Goal: Check status: Check status

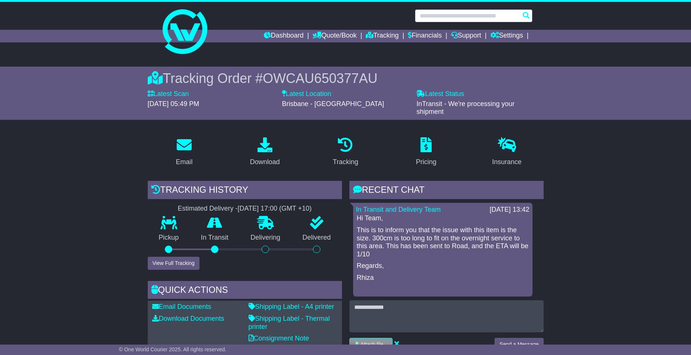
click at [440, 17] on input "text" at bounding box center [474, 15] width 118 height 13
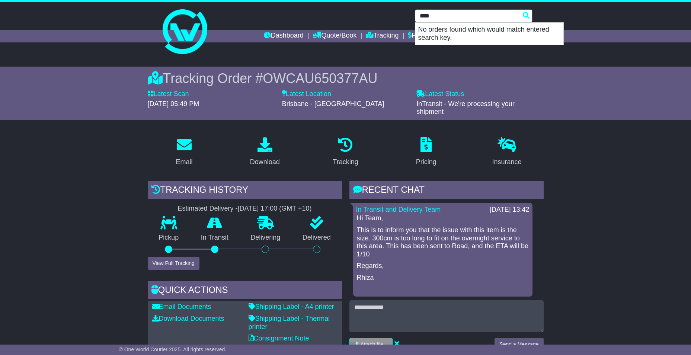
drag, startPoint x: 437, startPoint y: 19, endPoint x: 323, endPoint y: 29, distance: 114.7
click at [385, 17] on div "**** No orders found which would match entered search key." at bounding box center [345, 15] width 381 height 13
type input "****"
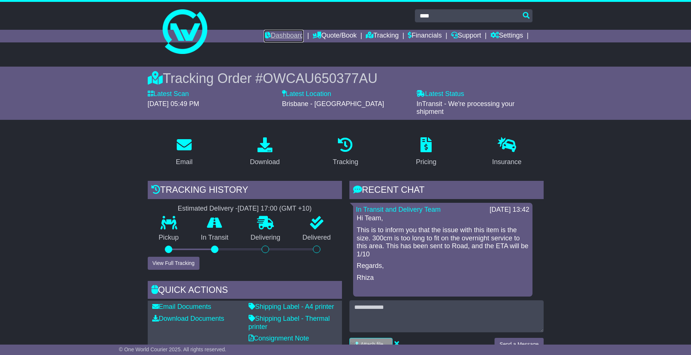
click at [291, 32] on link "Dashboard" at bounding box center [284, 36] width 40 height 13
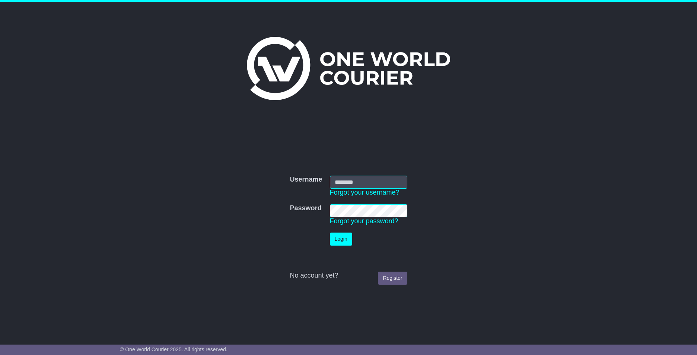
type input "**********"
click at [337, 244] on button "Login" at bounding box center [341, 239] width 22 height 13
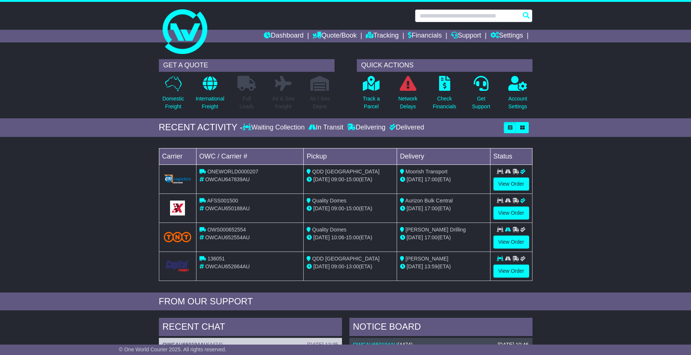
click at [448, 16] on input "text" at bounding box center [474, 15] width 118 height 13
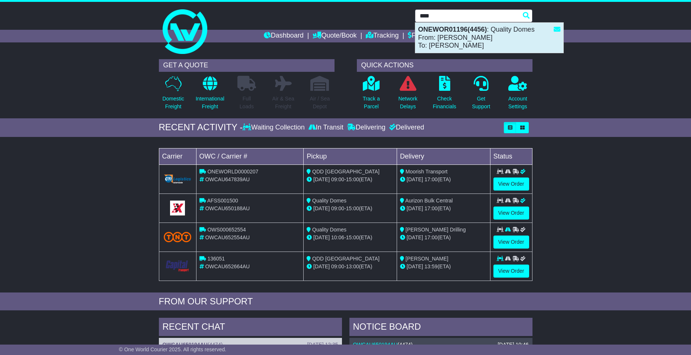
click at [443, 36] on div "ONEWOR01196(4456) : Quality Domes From: Reegan Slack To: Chris Teiotu" at bounding box center [489, 38] width 148 height 30
type input "**********"
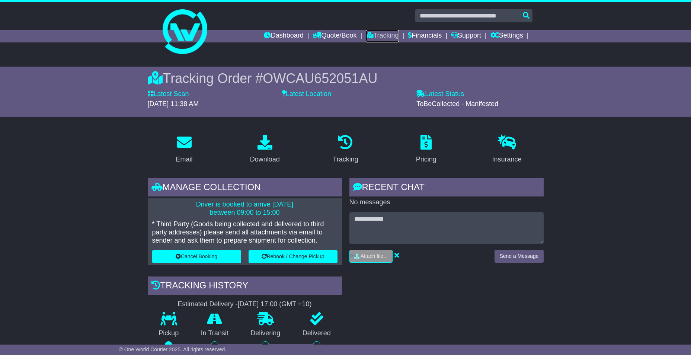
click at [371, 36] on link "Tracking" at bounding box center [382, 36] width 33 height 13
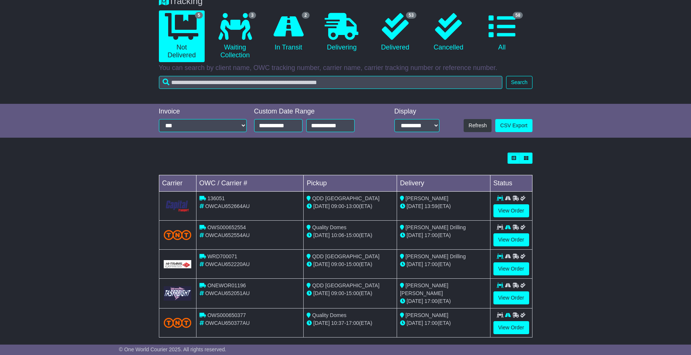
scroll to position [75, 0]
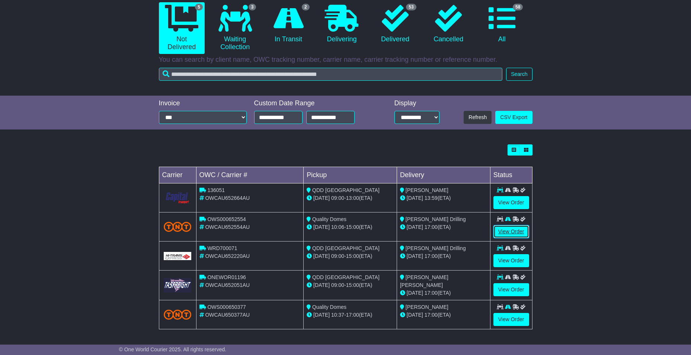
click at [521, 229] on link "View Order" at bounding box center [511, 231] width 36 height 13
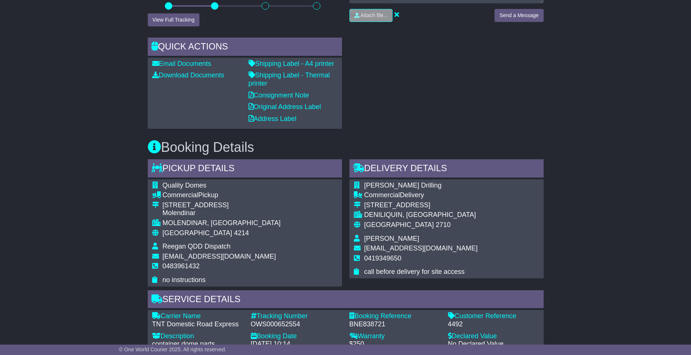
scroll to position [298, 0]
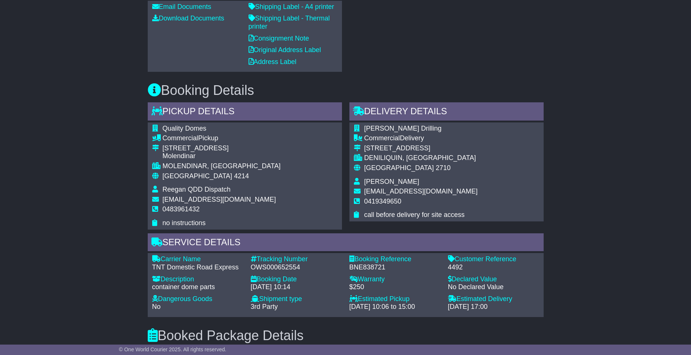
click at [266, 265] on div "OWS000652554" at bounding box center [296, 267] width 91 height 8
copy div "OWS000652554"
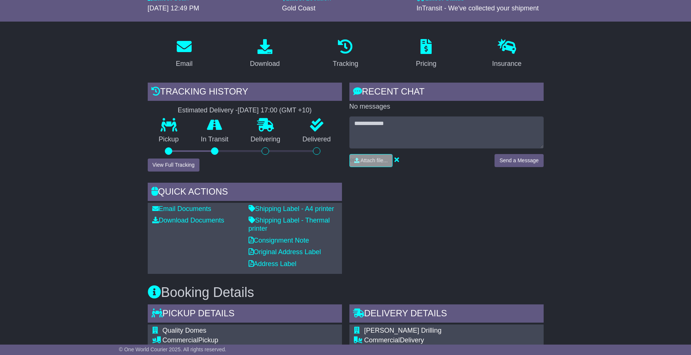
scroll to position [0, 0]
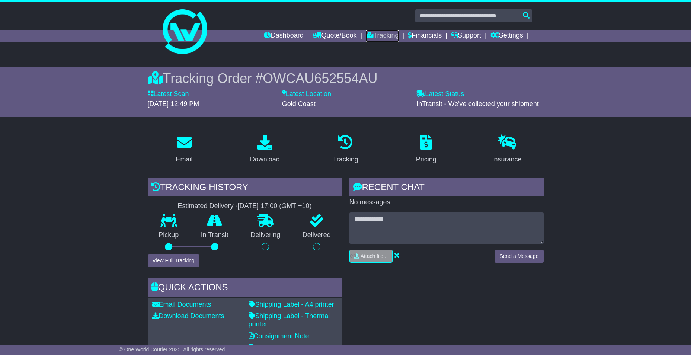
click at [380, 35] on link "Tracking" at bounding box center [382, 36] width 33 height 13
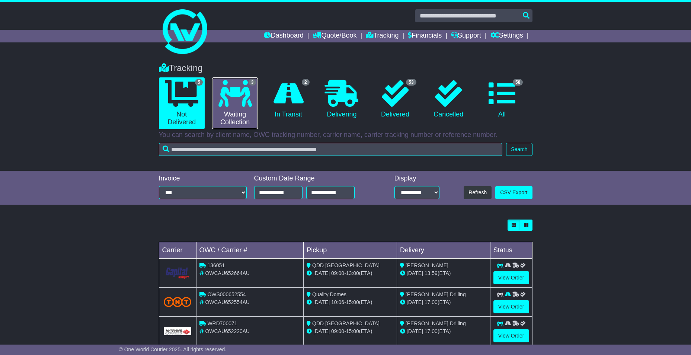
click at [240, 101] on icon at bounding box center [234, 93] width 33 height 27
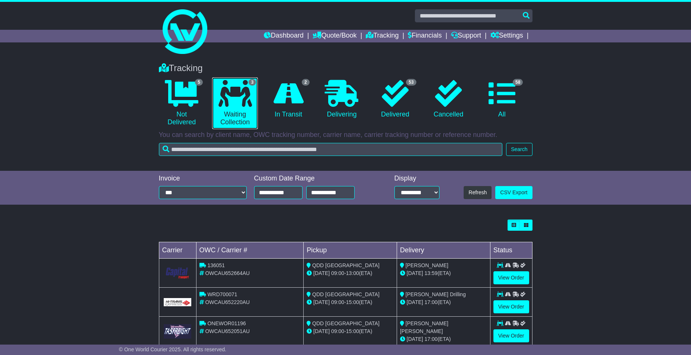
scroll to position [17, 0]
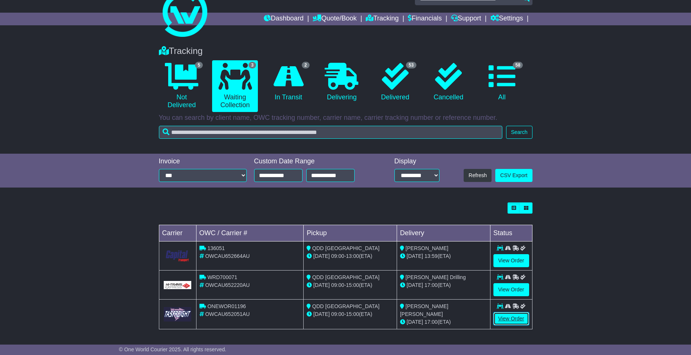
click at [506, 321] on link "View Order" at bounding box center [511, 318] width 36 height 13
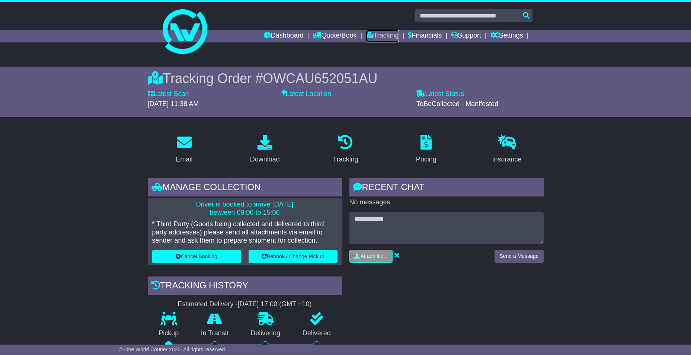
click at [372, 39] on link "Tracking" at bounding box center [382, 36] width 33 height 13
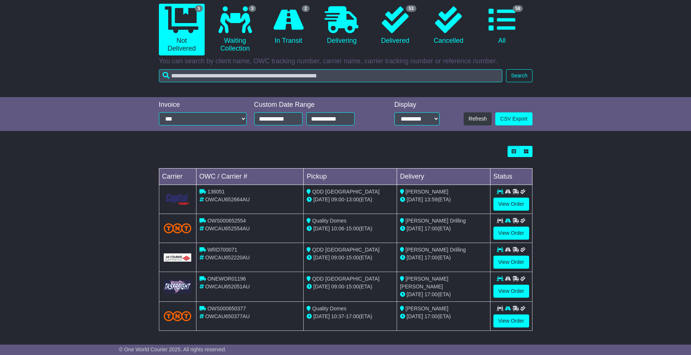
scroll to position [74, 0]
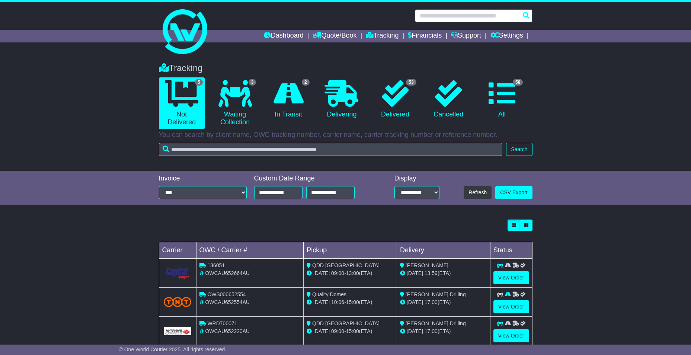
click at [459, 14] on input "text" at bounding box center [474, 15] width 118 height 13
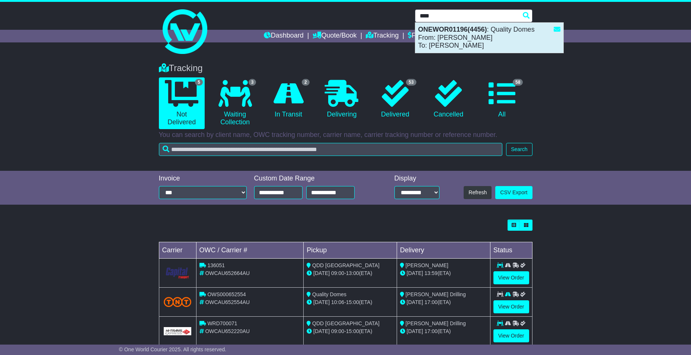
click at [465, 29] on strong "ONEWOR01196(4456)" at bounding box center [452, 29] width 69 height 7
type input "**********"
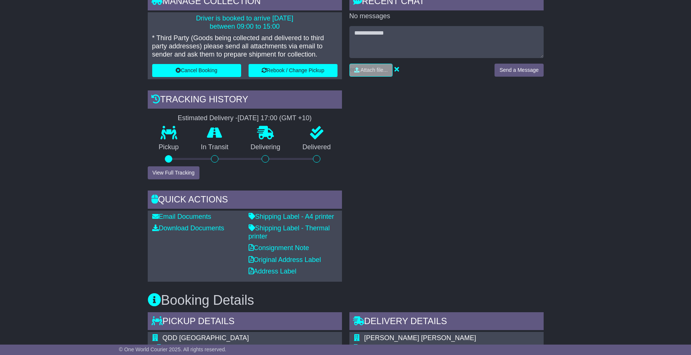
scroll to position [112, 0]
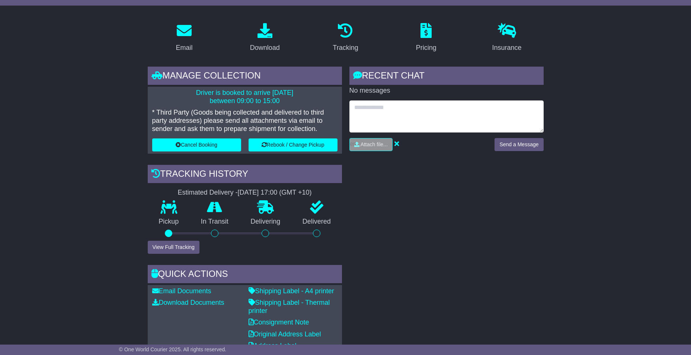
click at [396, 112] on textarea at bounding box center [446, 116] width 194 height 32
type textarea "**********"
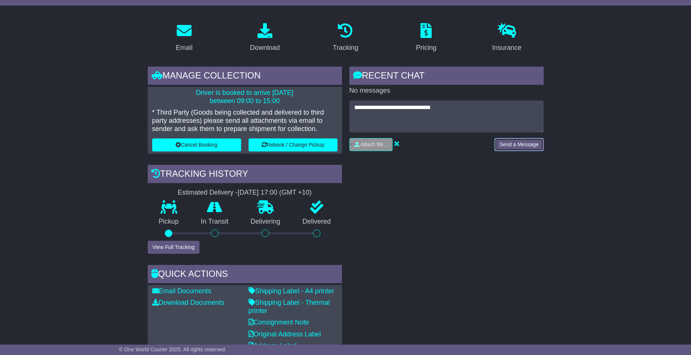
click at [530, 146] on button "Send a Message" at bounding box center [519, 144] width 49 height 13
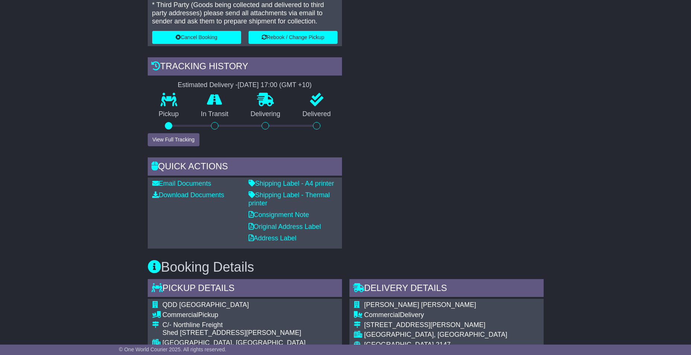
scroll to position [335, 0]
